Goal: Information Seeking & Learning: Check status

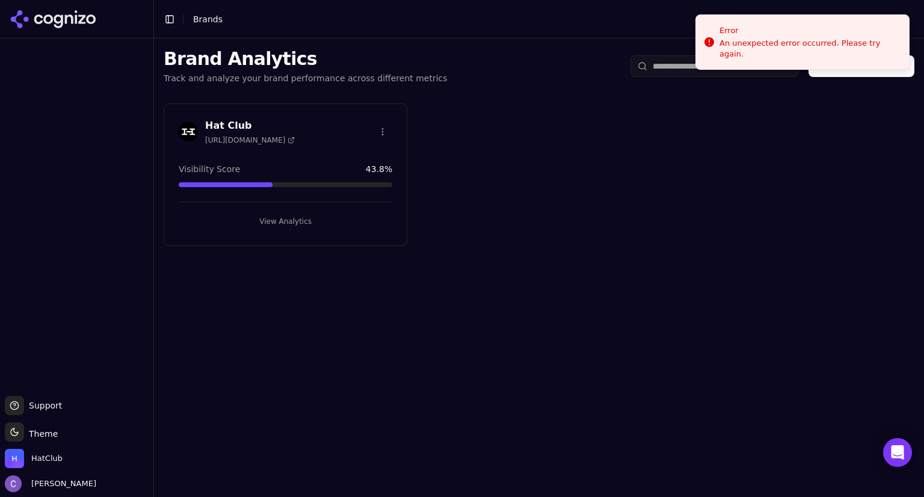
click at [315, 220] on button "View Analytics" at bounding box center [285, 221] width 213 height 19
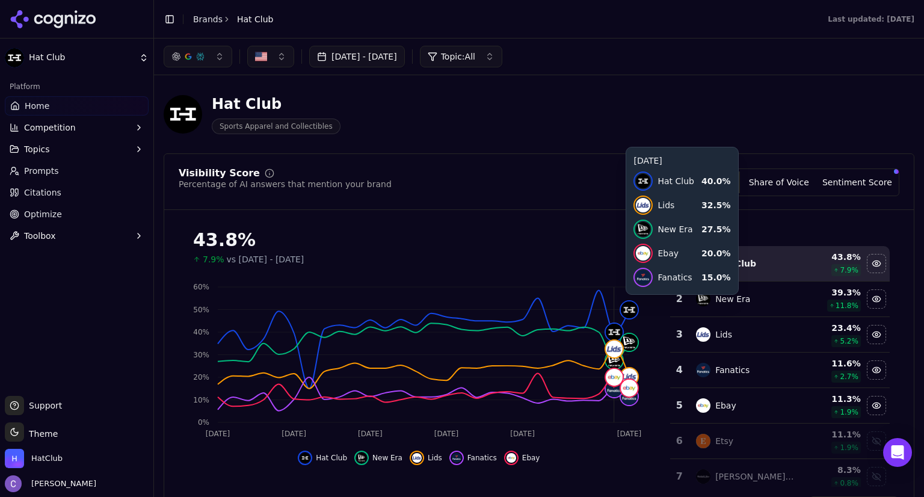
click at [215, 49] on button "button" at bounding box center [198, 57] width 69 height 22
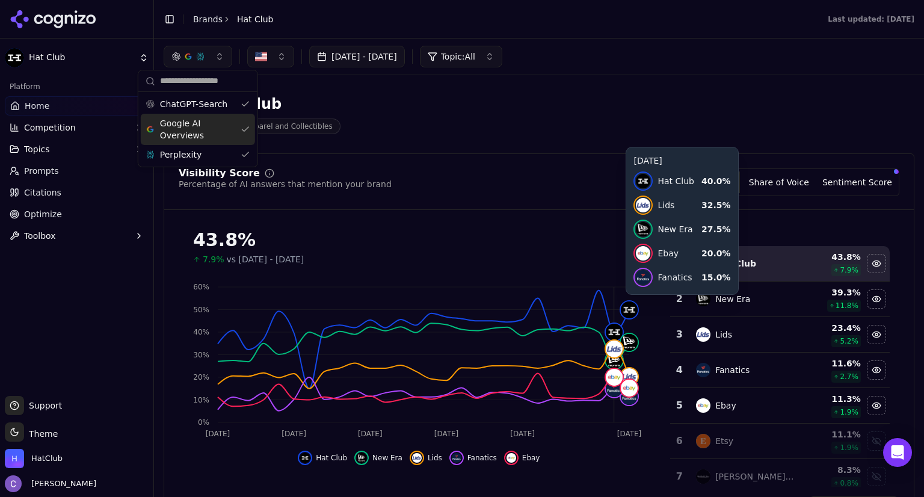
click at [236, 127] on div "Google AI Overviews" at bounding box center [198, 129] width 114 height 31
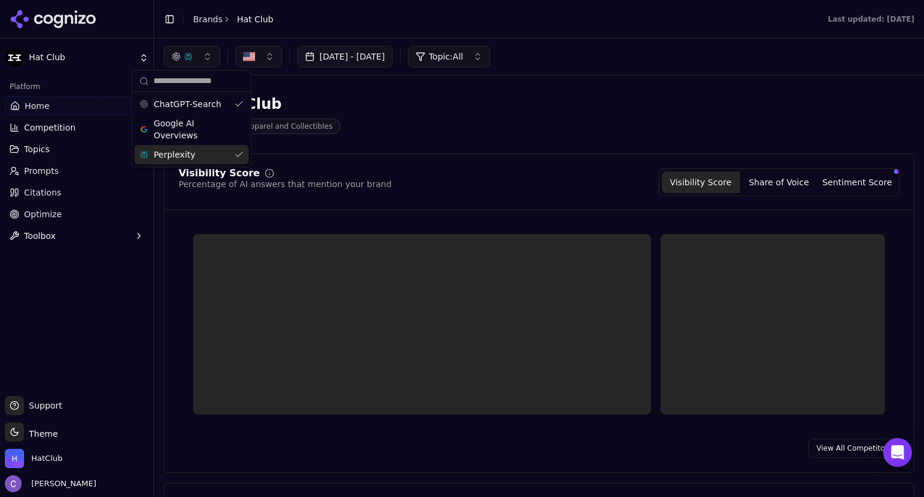
click at [242, 150] on div "Perplexity" at bounding box center [191, 154] width 114 height 19
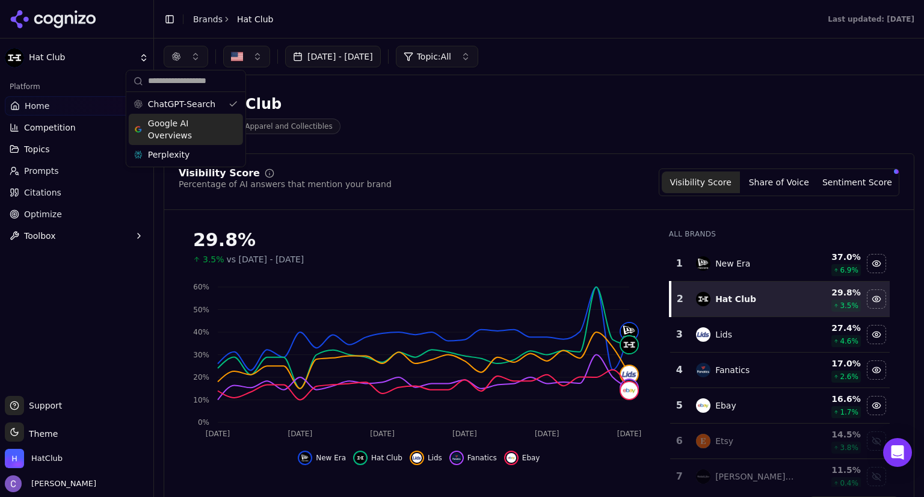
click at [241, 126] on div "Google AI Overviews" at bounding box center [186, 129] width 114 height 31
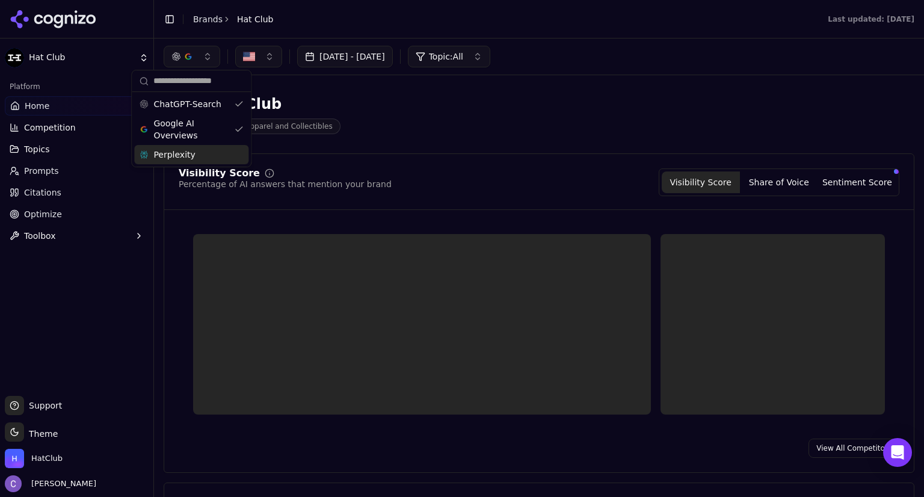
click at [237, 149] on div "Perplexity" at bounding box center [191, 154] width 114 height 19
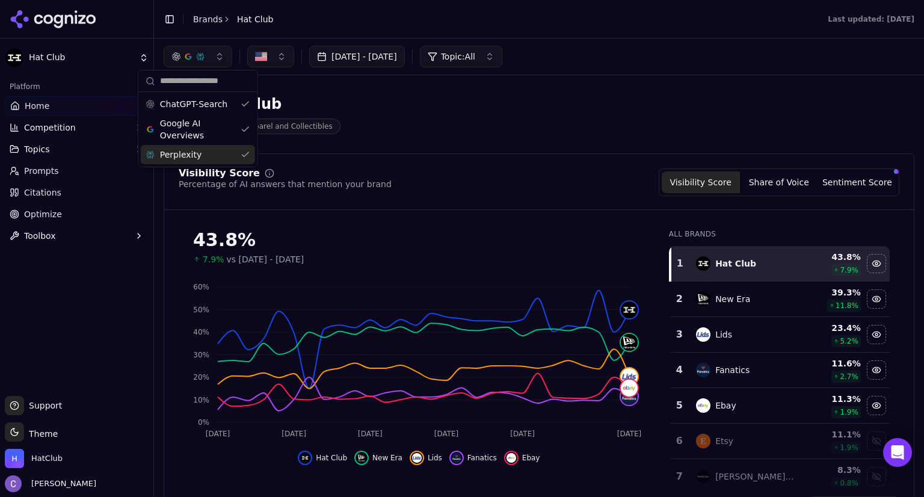
click at [392, 183] on div "Visibility Score Percentage of AI answers that mention your brand Visibility Sc…" at bounding box center [539, 182] width 720 height 28
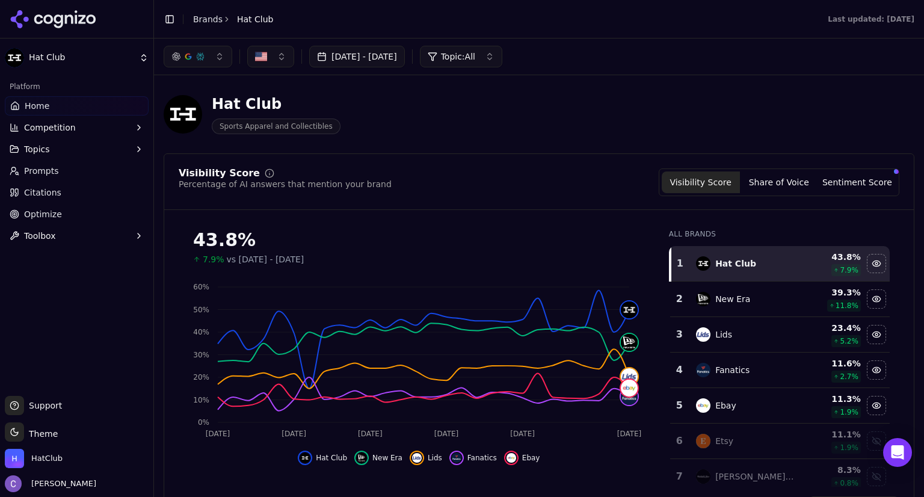
click at [64, 167] on link "Prompts" at bounding box center [77, 170] width 144 height 19
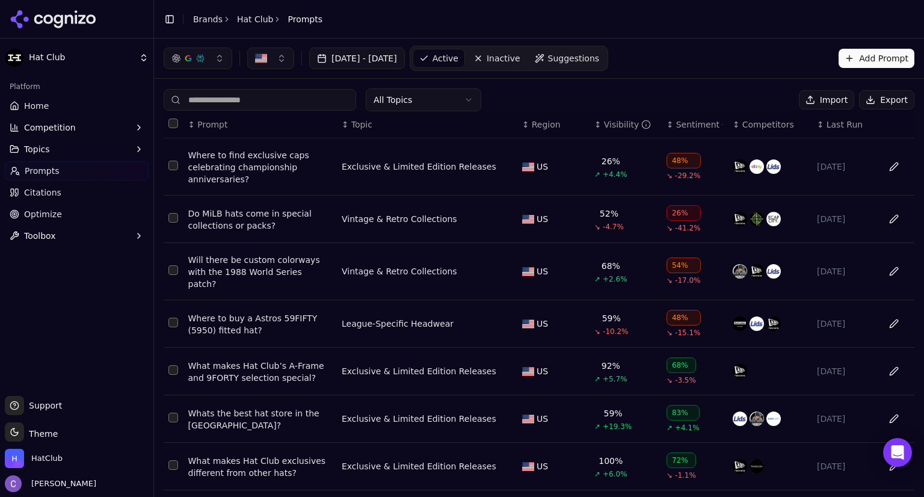
click at [594, 129] on div "↕ Visibility" at bounding box center [625, 124] width 63 height 12
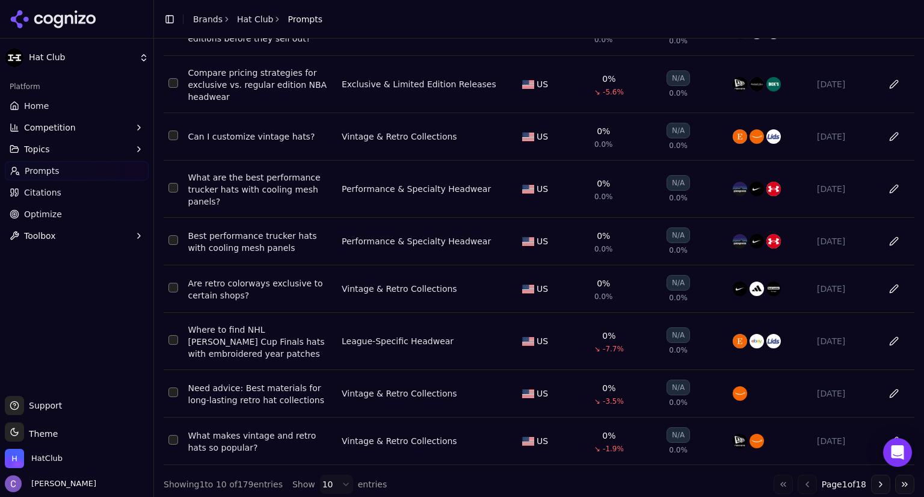
scroll to position [194, 0]
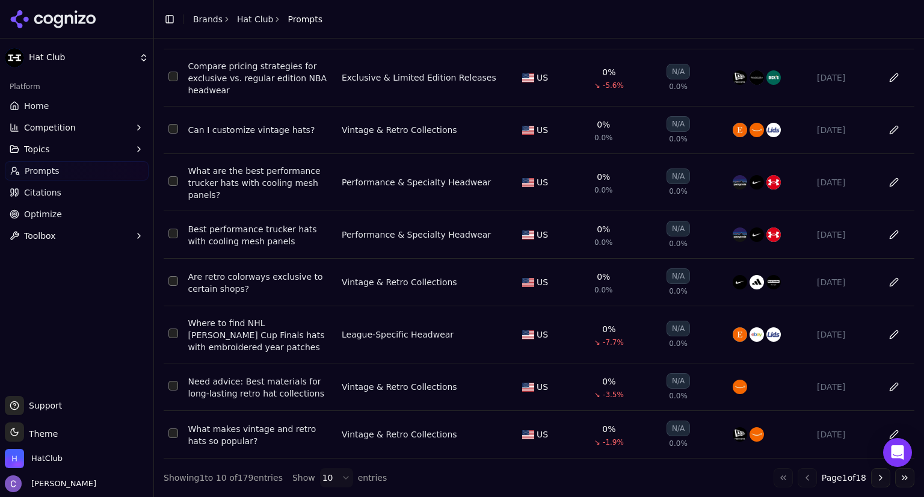
click at [872, 471] on button "Go to next page" at bounding box center [880, 477] width 19 height 19
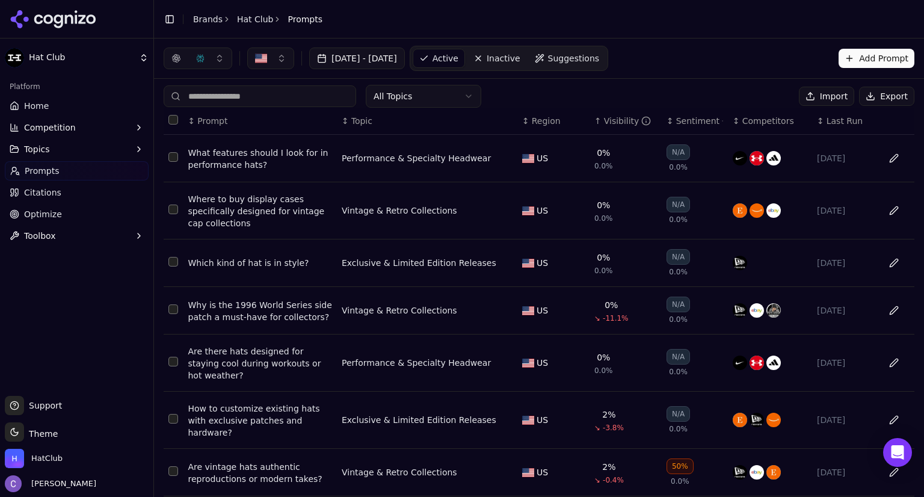
scroll to position [1, 0]
